Goal: Task Accomplishment & Management: Manage account settings

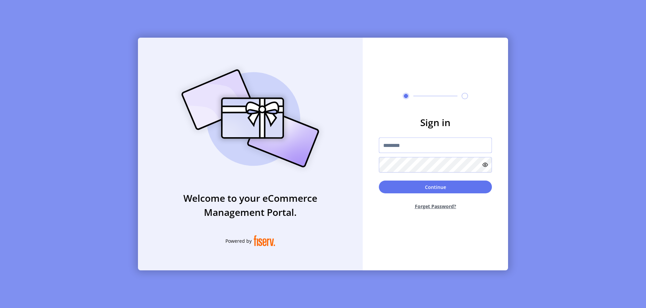
click at [435, 145] on input "text" at bounding box center [435, 145] width 113 height 15
type input "**********"
click at [435, 187] on button "Continue" at bounding box center [435, 187] width 113 height 13
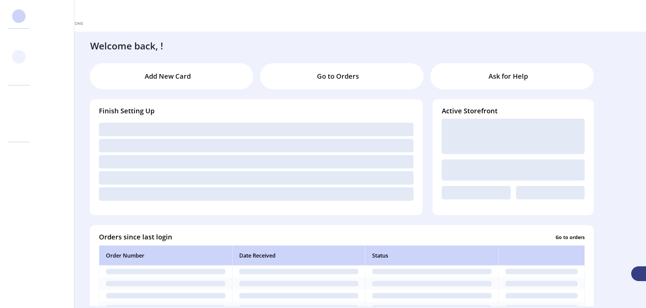
click at [19, 57] on svg-icon at bounding box center [18, 56] width 11 height 11
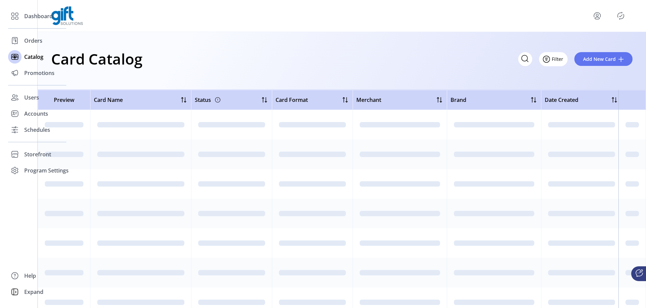
click at [548, 59] on icon "Filter Button" at bounding box center [546, 59] width 2 height 0
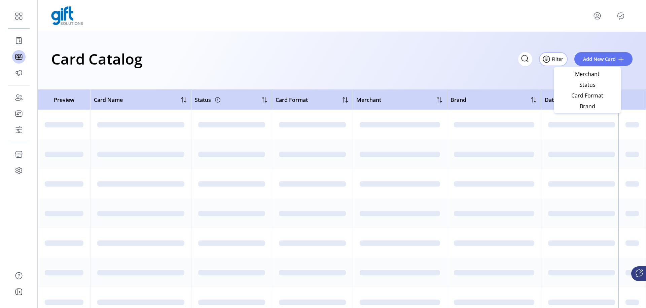
click at [587, 84] on span "Status" at bounding box center [588, 84] width 56 height 5
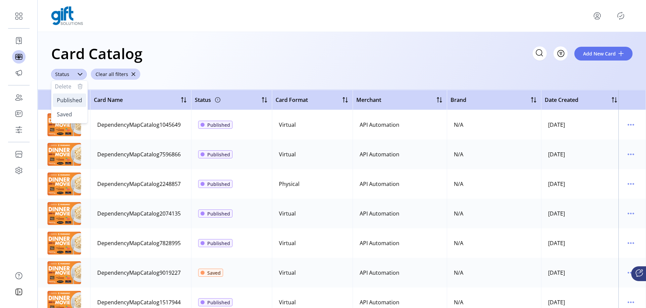
click at [69, 100] on span "Published" at bounding box center [69, 100] width 25 height 7
